Goal: Task Accomplishment & Management: Manage account settings

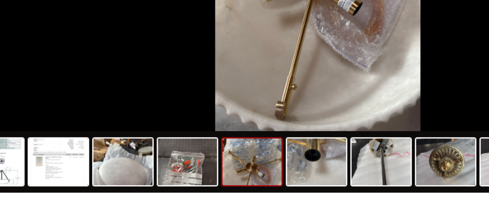
scroll to position [342, 0]
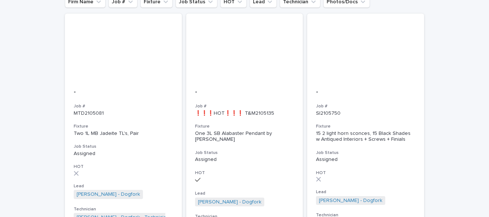
scroll to position [81, 0]
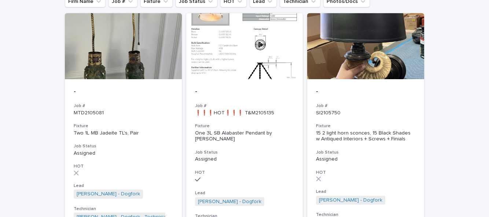
click at [245, 156] on p "Assigned" at bounding box center [244, 159] width 99 height 6
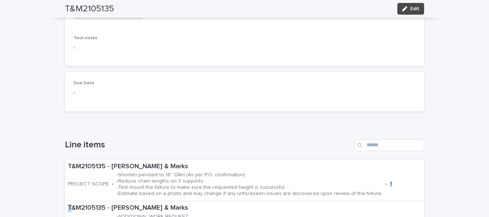
scroll to position [125, 0]
click at [184, 185] on p "-Shorten pendant to 16" OAH (As per P.O. confirmation) -Reduce chain lengths on…" at bounding box center [250, 184] width 266 height 25
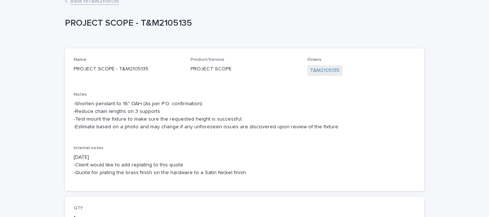
scroll to position [40, 0]
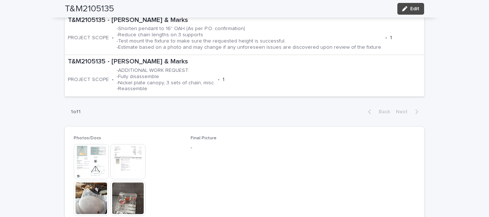
scroll to position [272, 0]
click at [411, 13] on button "Edit" at bounding box center [411, 9] width 27 height 12
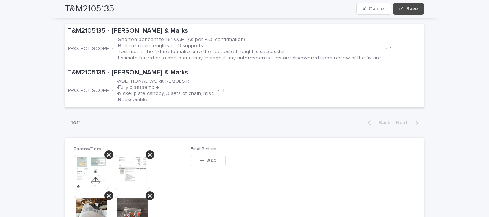
scroll to position [313, 0]
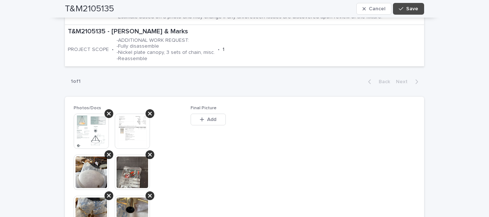
click at [206, 117] on div "button" at bounding box center [203, 119] width 7 height 5
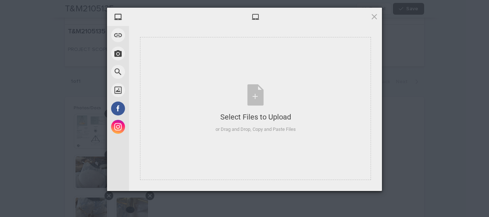
click at [254, 95] on div "Select Files to Upload or Drag and Drop, Copy and Paste Files" at bounding box center [256, 108] width 80 height 49
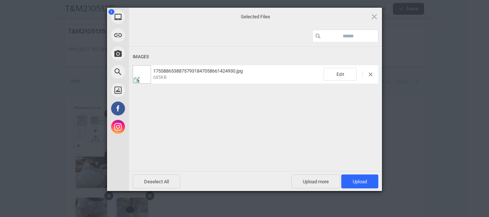
click at [365, 185] on span "Upload 1" at bounding box center [360, 182] width 37 height 14
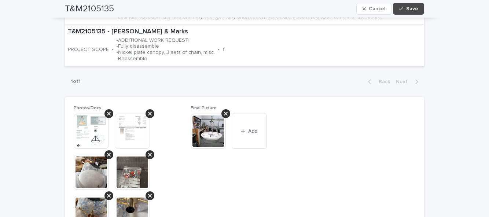
click at [418, 11] on span "Save" at bounding box center [413, 8] width 12 height 5
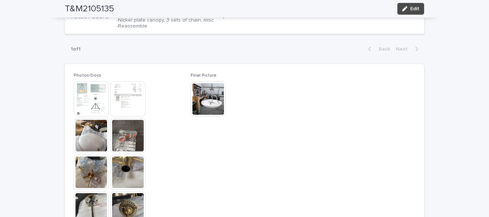
scroll to position [332, 0]
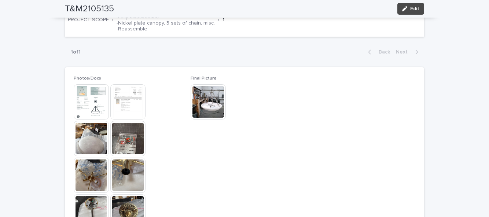
click at [128, 95] on img at bounding box center [127, 101] width 35 height 35
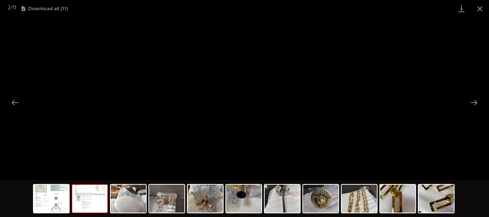
scroll to position [0, 0]
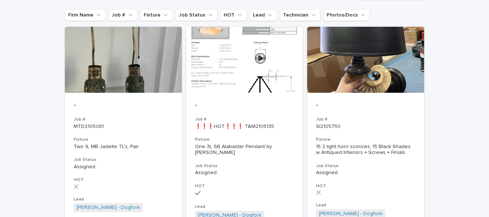
scroll to position [73, 0]
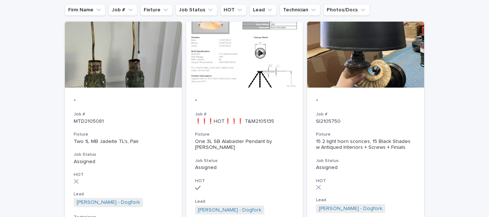
click at [388, 133] on h3 "Fixture" at bounding box center [365, 135] width 99 height 6
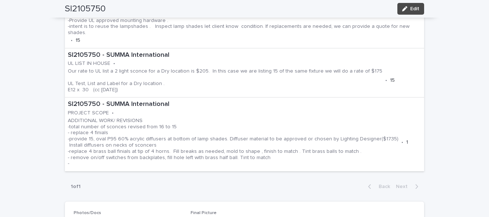
scroll to position [328, 0]
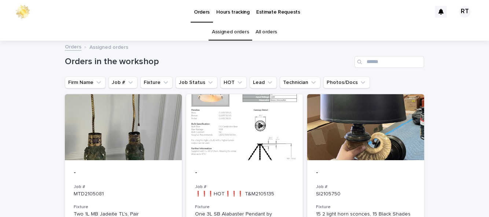
click at [86, 169] on p "-" at bounding box center [123, 173] width 99 height 8
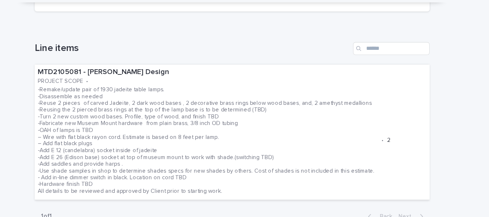
scroll to position [214, 0]
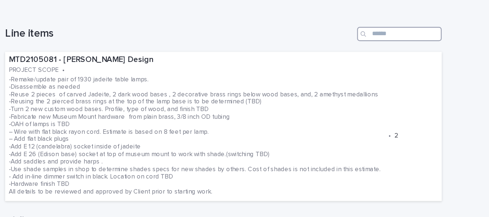
click at [415, 58] on input "Search" at bounding box center [390, 57] width 70 height 12
click at [450, 76] on div "**********" at bounding box center [244, 180] width 489 height 707
